Goal: Information Seeking & Learning: Learn about a topic

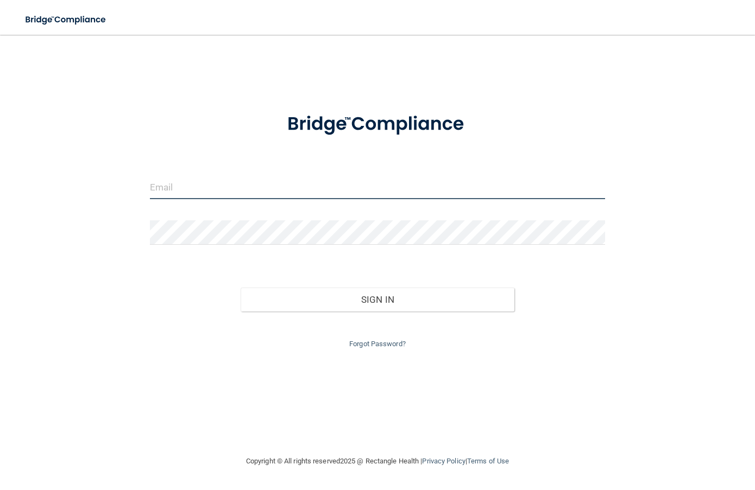
click at [163, 189] on input "email" at bounding box center [377, 187] width 455 height 24
type input "[EMAIL_ADDRESS][DOMAIN_NAME]"
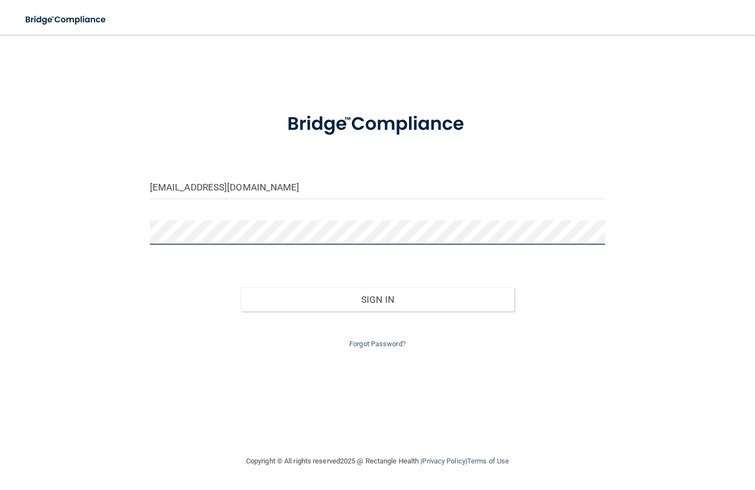
click at [240, 288] on button "Sign In" at bounding box center [376, 300] width 273 height 24
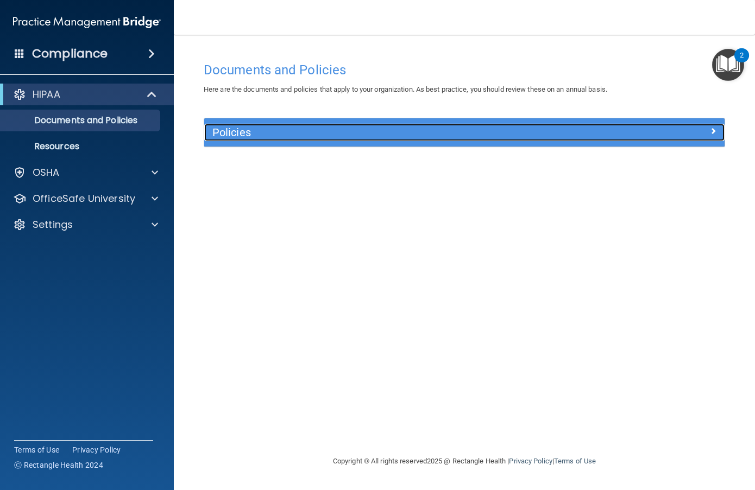
click at [607, 129] on div at bounding box center [659, 130] width 130 height 13
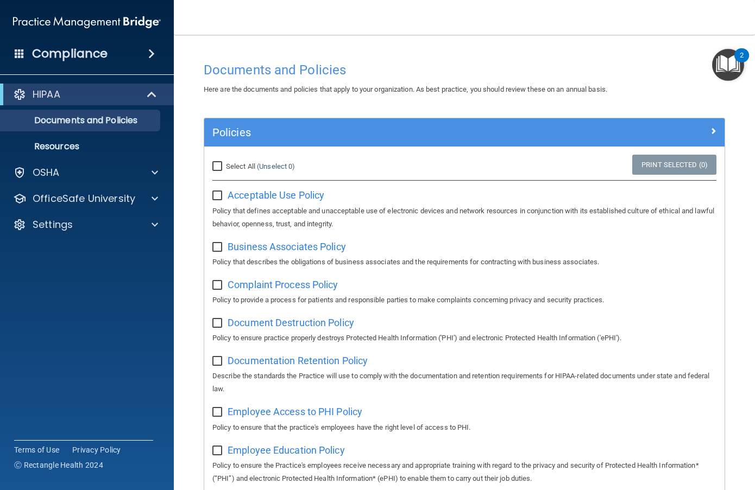
click at [717, 62] on img "Open Resource Center, 2 new notifications" at bounding box center [728, 65] width 32 height 32
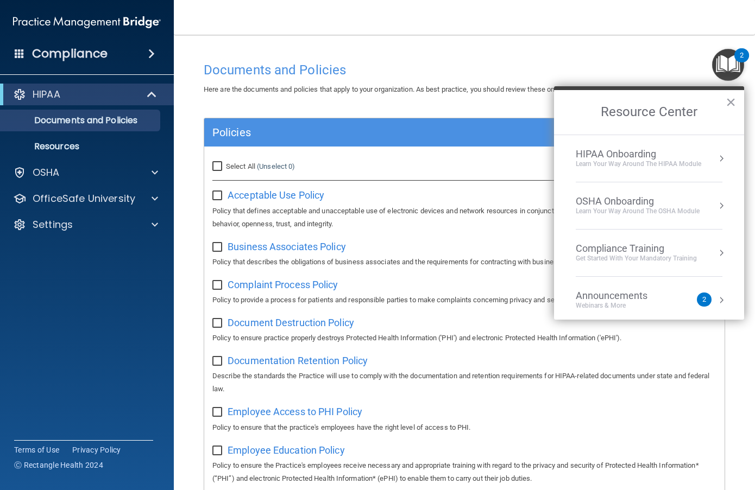
click at [652, 156] on div "HIPAA Onboarding" at bounding box center [637, 154] width 125 height 12
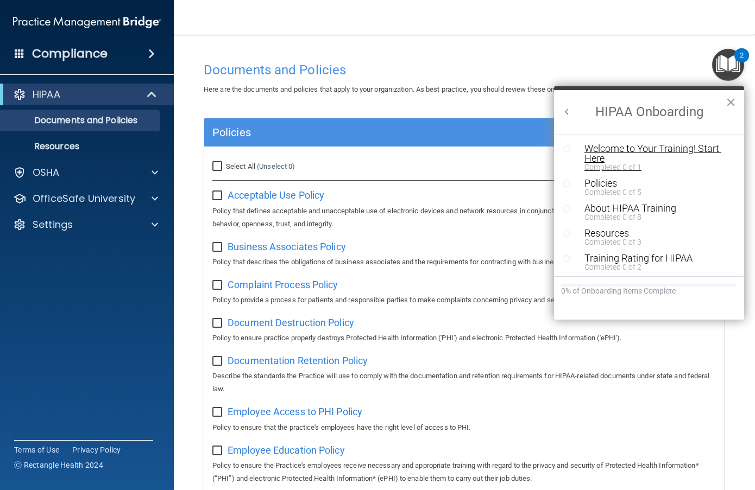
click at [655, 153] on div "Welcome to Your Training! Start Here" at bounding box center [652, 154] width 137 height 20
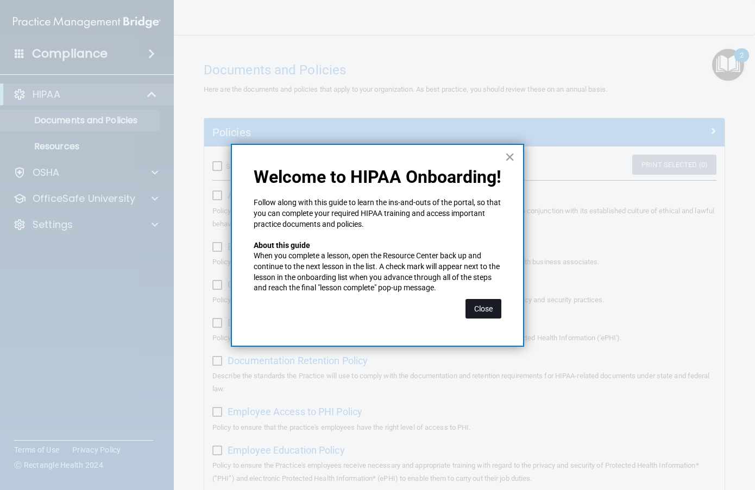
click at [483, 302] on button "Close" at bounding box center [483, 309] width 36 height 20
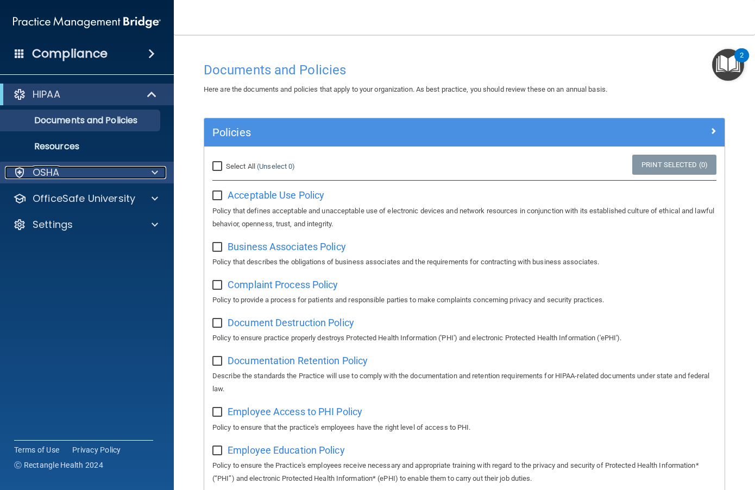
click at [119, 179] on div "OSHA" at bounding box center [72, 172] width 135 height 13
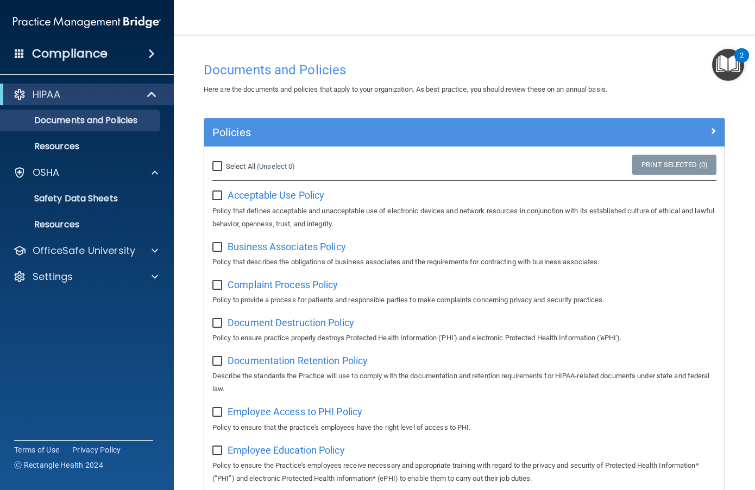
click at [725, 66] on img "Open Resource Center, 2 new notifications" at bounding box center [728, 65] width 32 height 32
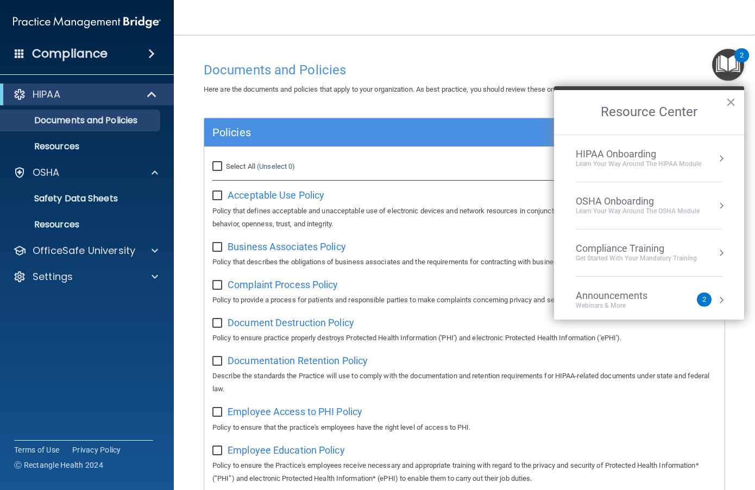
click at [681, 163] on div "Learn Your Way around the HIPAA module" at bounding box center [637, 164] width 125 height 9
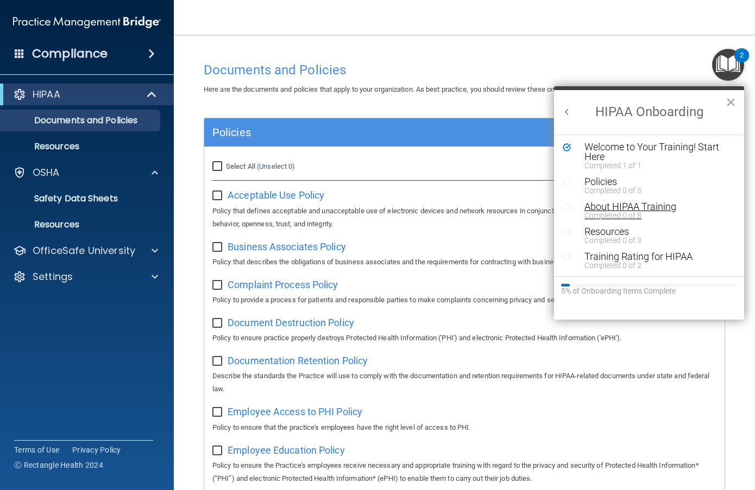
scroll to position [2, 0]
click at [604, 179] on div "Policies" at bounding box center [652, 181] width 137 height 10
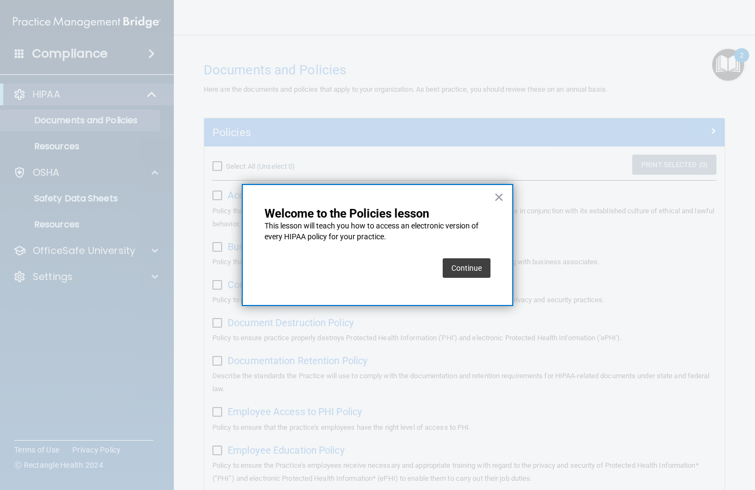
click at [467, 269] on button "Continue" at bounding box center [466, 268] width 48 height 20
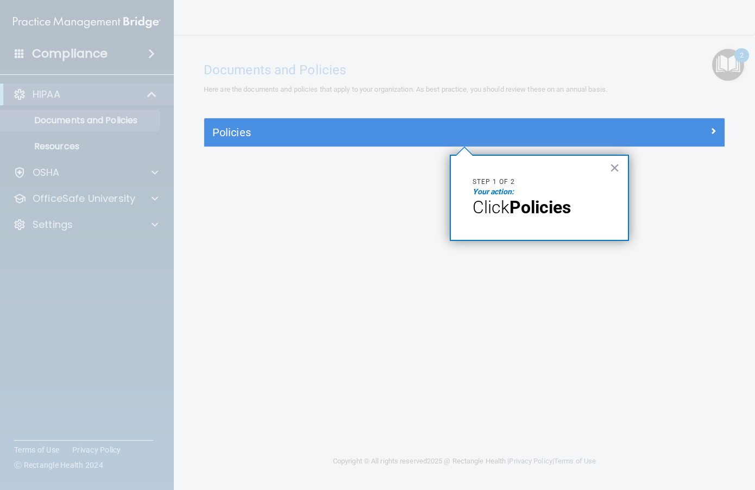
click at [557, 193] on p "Your action:" at bounding box center [539, 192] width 134 height 11
click at [614, 169] on button "×" at bounding box center [614, 167] width 10 height 17
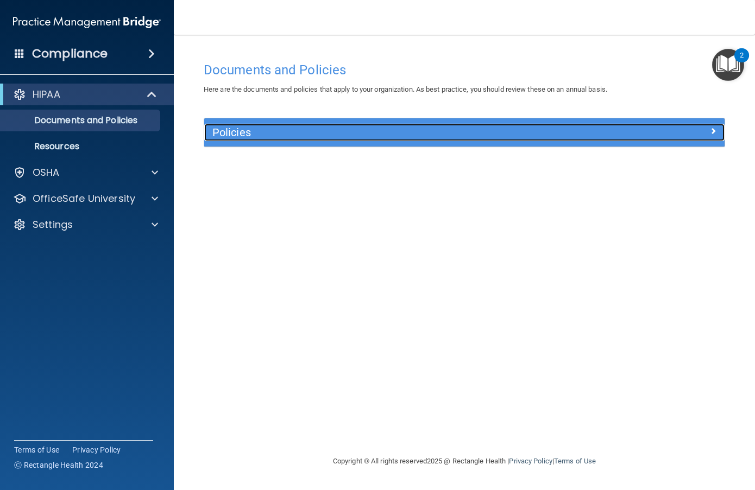
click at [679, 136] on div at bounding box center [659, 130] width 130 height 13
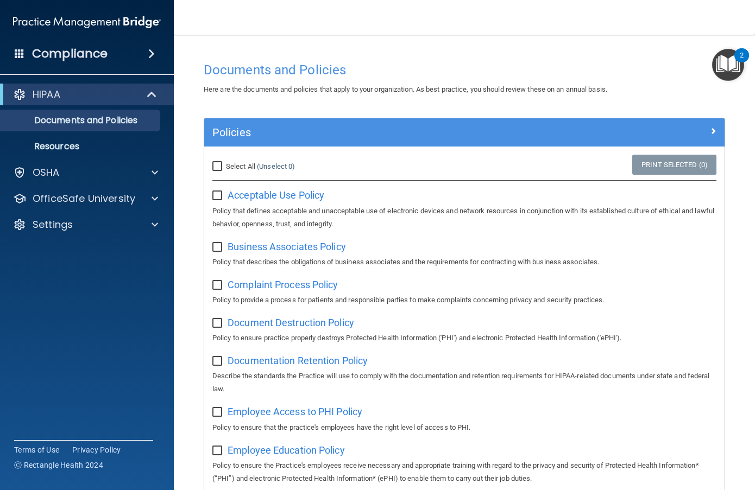
click at [726, 68] on img "Open Resource Center, 2 new notifications" at bounding box center [728, 65] width 32 height 32
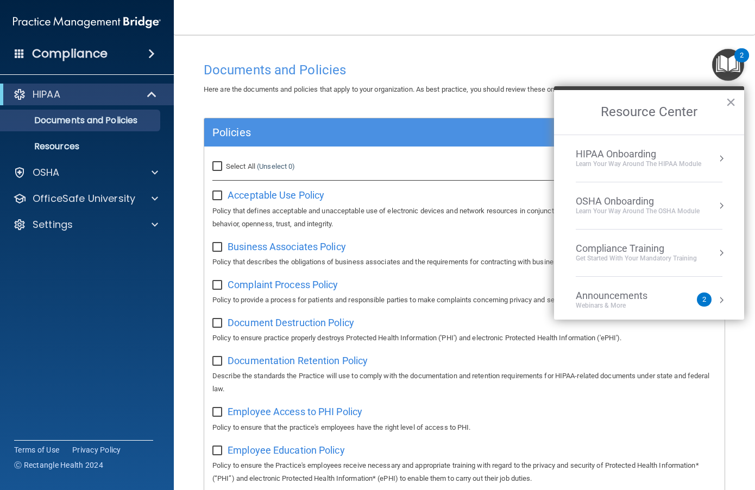
click at [643, 155] on div "HIPAA Onboarding" at bounding box center [637, 154] width 125 height 12
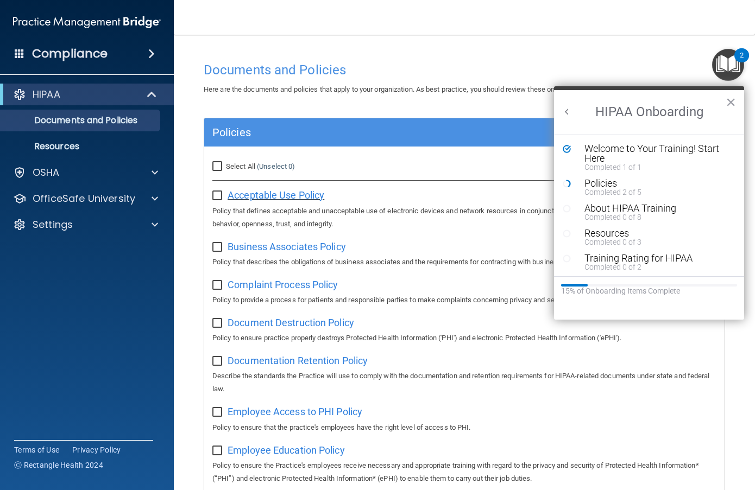
click at [275, 195] on span "Acceptable Use Policy" at bounding box center [275, 194] width 97 height 11
click at [261, 252] on span "Business Associates Policy" at bounding box center [286, 246] width 118 height 11
click at [286, 282] on span "Complaint Process Policy" at bounding box center [282, 284] width 110 height 11
click at [604, 191] on div "Completed 2 of 5" at bounding box center [652, 192] width 137 height 8
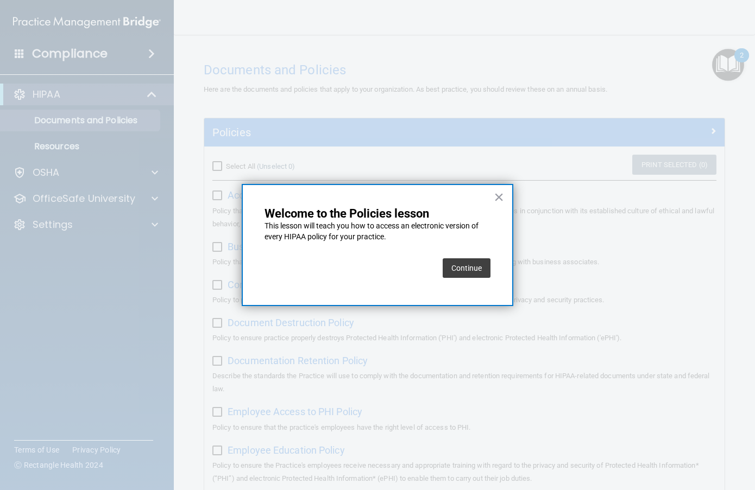
click at [465, 262] on button "Continue" at bounding box center [466, 268] width 48 height 20
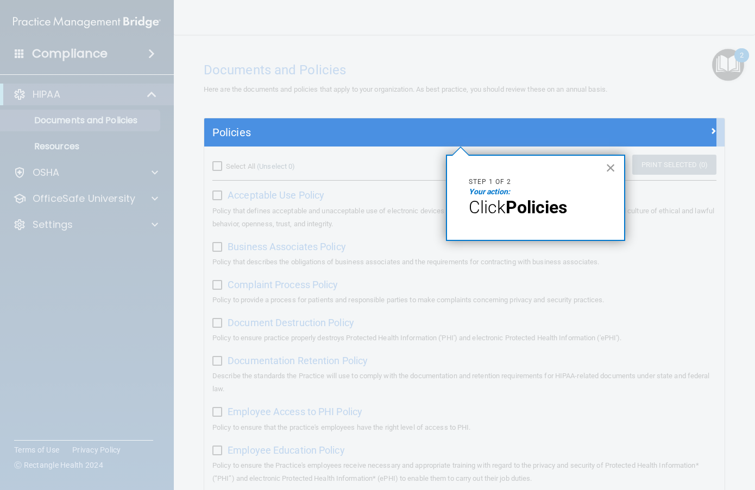
click at [613, 167] on button "×" at bounding box center [610, 167] width 10 height 17
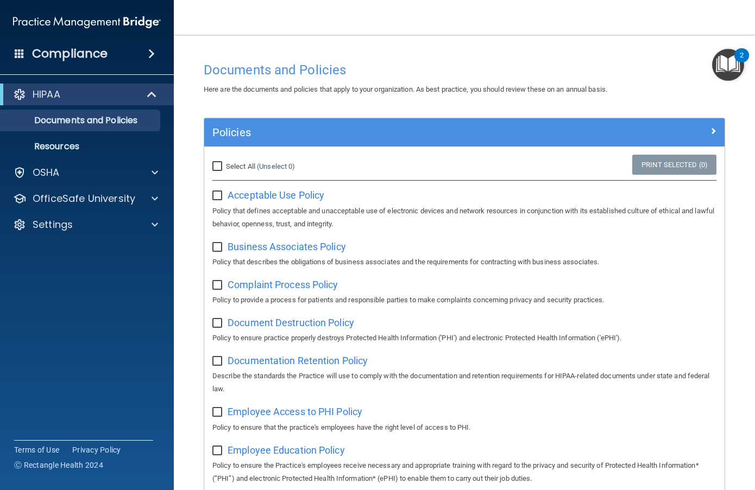
click at [730, 68] on img "Open Resource Center, 2 new notifications" at bounding box center [728, 65] width 32 height 32
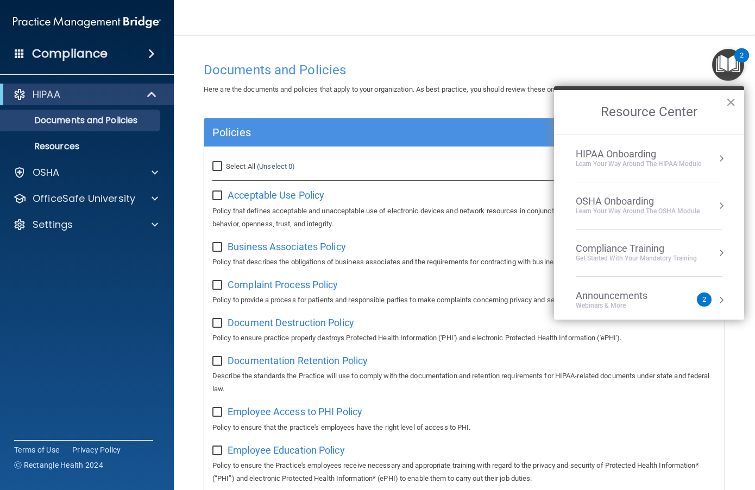
click at [671, 156] on div "HIPAA Onboarding" at bounding box center [637, 154] width 125 height 12
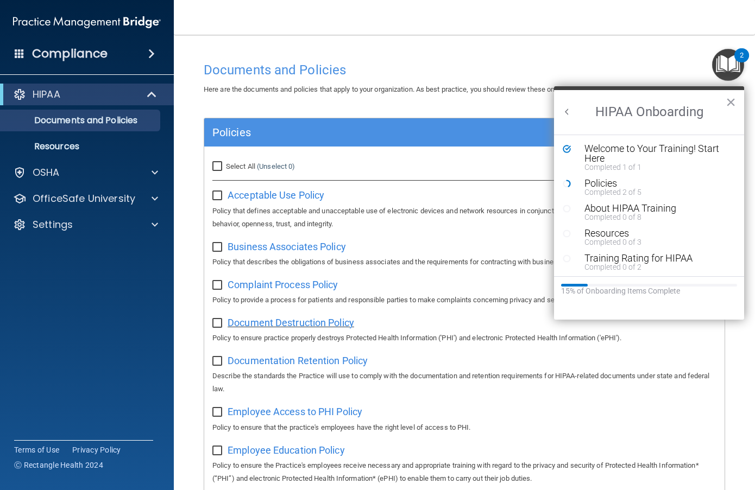
click at [272, 326] on span "Document Destruction Policy" at bounding box center [290, 322] width 126 height 11
click at [339, 362] on span "Documentation Retention Policy" at bounding box center [297, 360] width 140 height 11
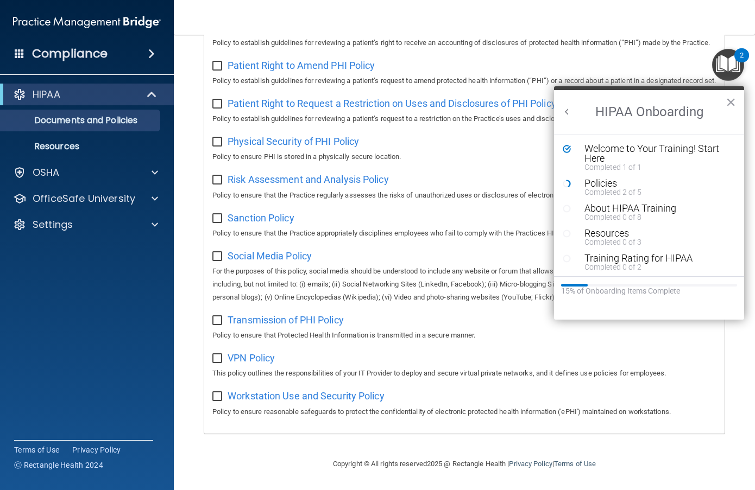
scroll to position [664, 0]
click at [620, 211] on div "About HIPAA Training" at bounding box center [652, 209] width 137 height 10
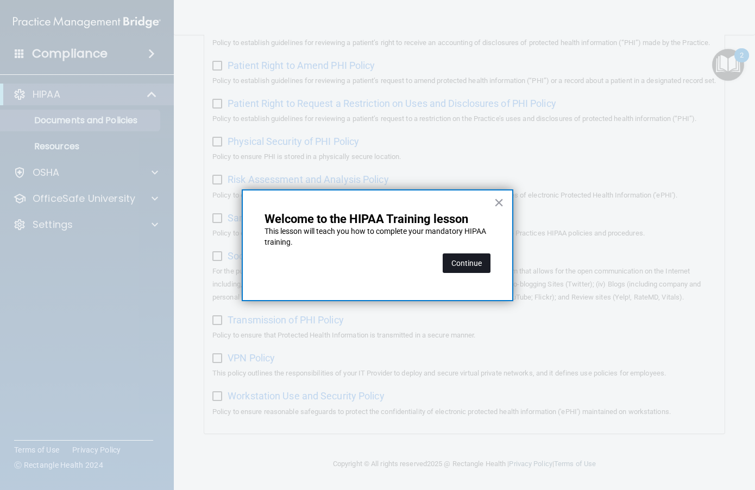
click at [468, 267] on button "Continue" at bounding box center [466, 263] width 48 height 20
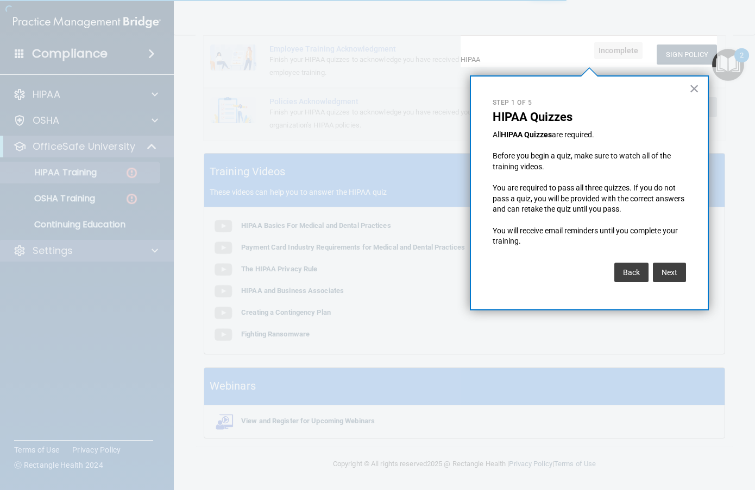
scroll to position [84, 0]
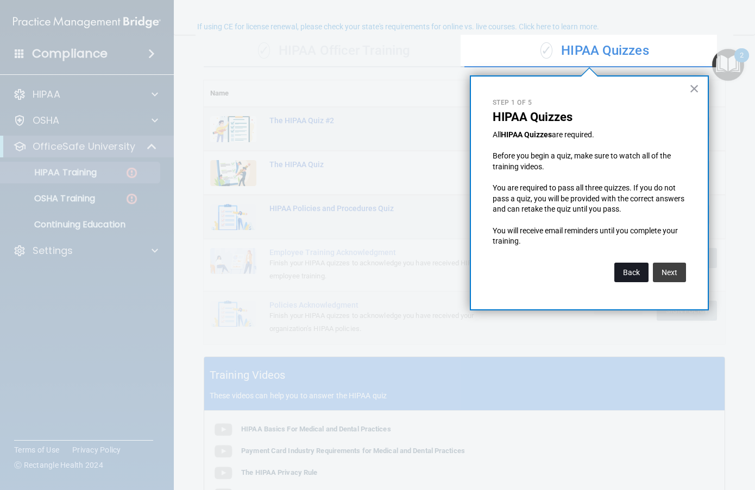
click at [622, 269] on button "Back" at bounding box center [631, 273] width 34 height 20
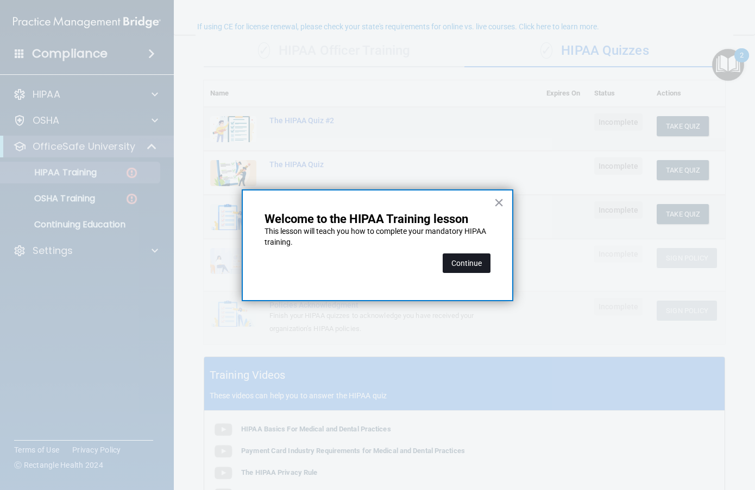
click at [470, 270] on button "Continue" at bounding box center [466, 263] width 48 height 20
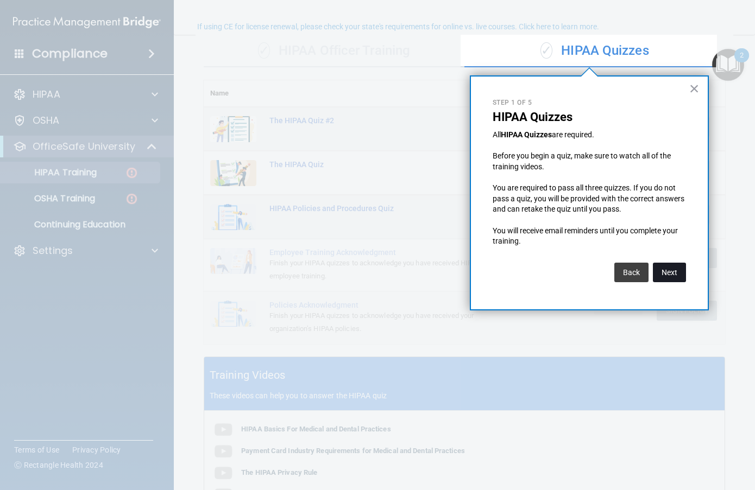
click at [665, 265] on button "Next" at bounding box center [668, 273] width 33 height 20
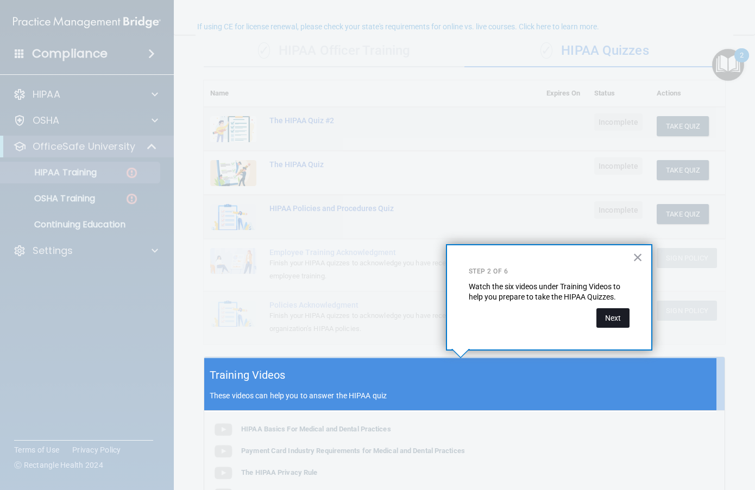
click at [612, 314] on button "Next" at bounding box center [612, 318] width 33 height 20
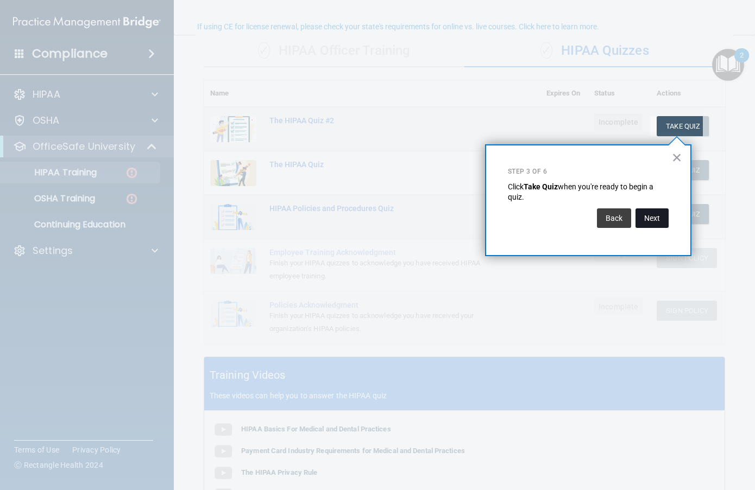
click at [648, 227] on button "Next" at bounding box center [651, 218] width 33 height 20
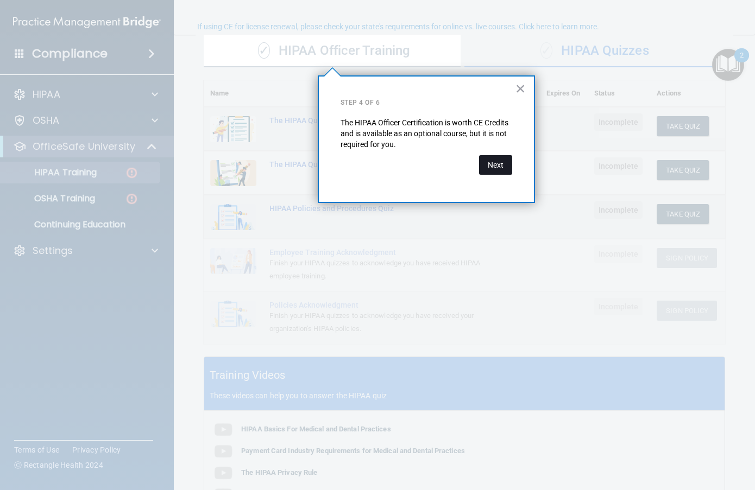
click at [500, 167] on button "Next" at bounding box center [495, 165] width 33 height 20
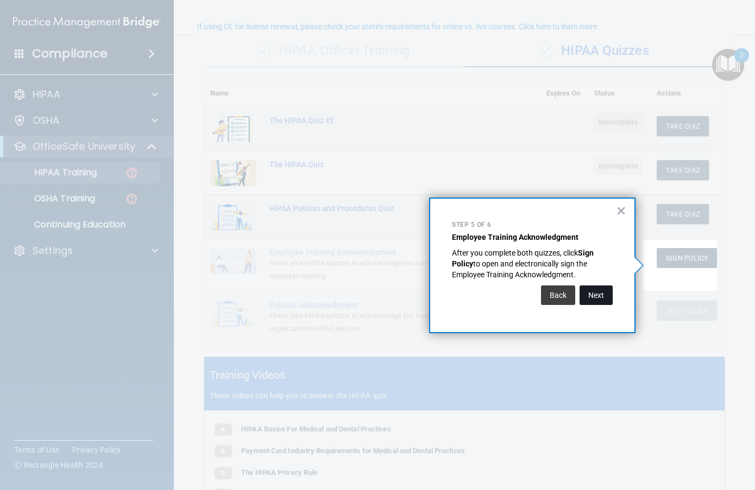
click at [595, 299] on button "Next" at bounding box center [595, 296] width 33 height 20
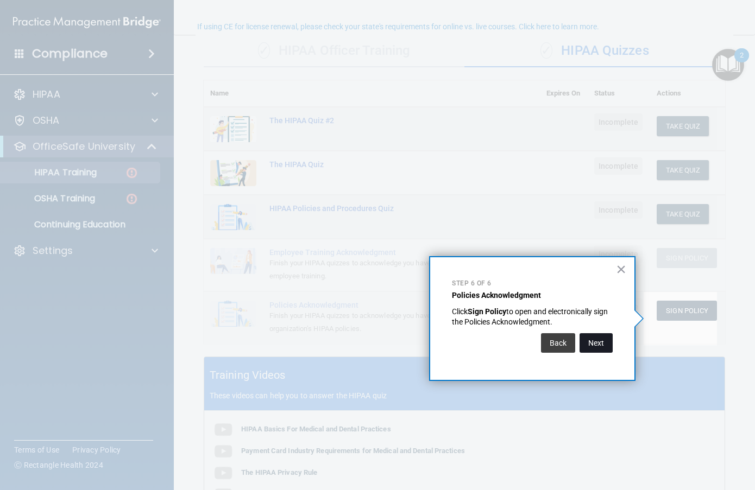
click at [590, 340] on button "Next" at bounding box center [595, 343] width 33 height 20
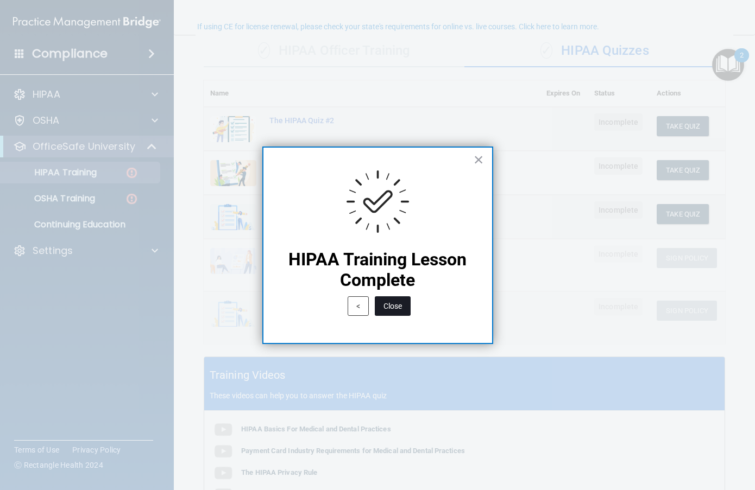
click at [399, 310] on button "Close" at bounding box center [393, 306] width 36 height 20
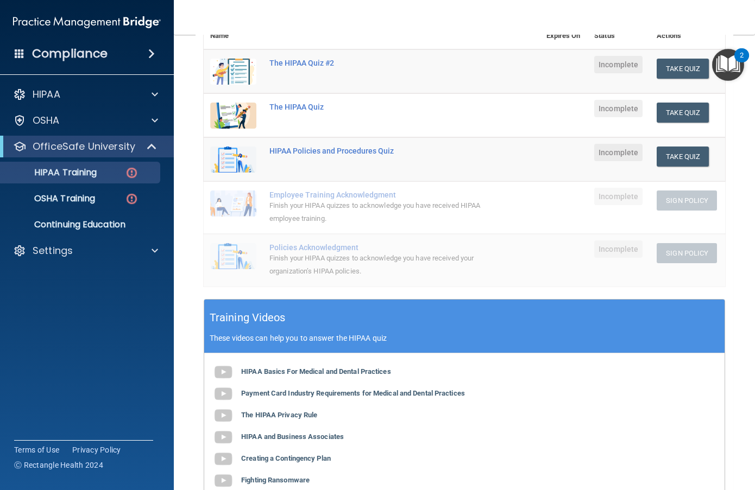
scroll to position [193, 0]
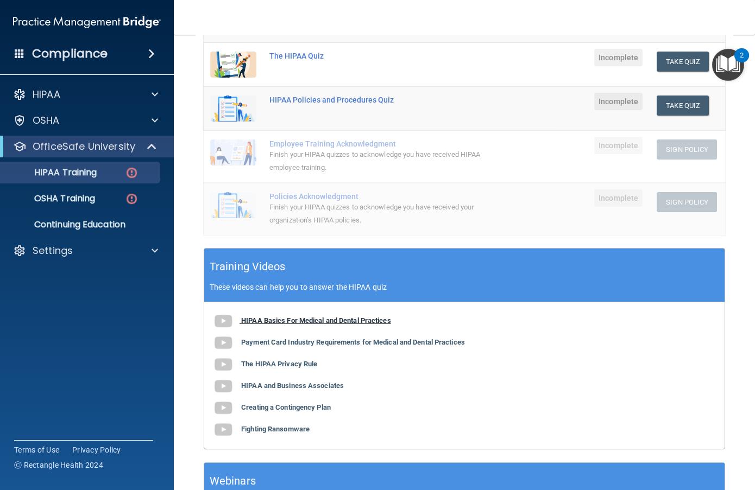
click at [350, 324] on b "HIPAA Basics For Medical and Dental Practices" at bounding box center [316, 320] width 150 height 8
click at [337, 345] on b "Payment Card Industry Requirements for Medical and Dental Practices" at bounding box center [353, 342] width 224 height 8
